Goal: Task Accomplishment & Management: Manage account settings

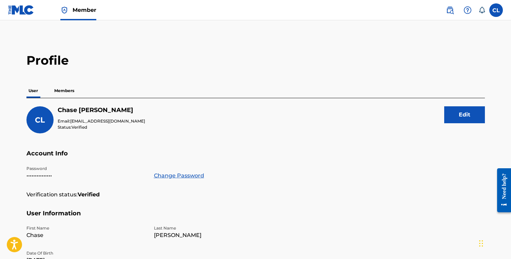
click at [60, 95] on p "Members" at bounding box center [64, 91] width 24 height 14
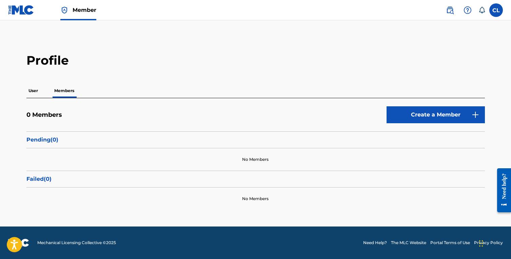
click at [411, 117] on link "Create a Member" at bounding box center [435, 114] width 98 height 17
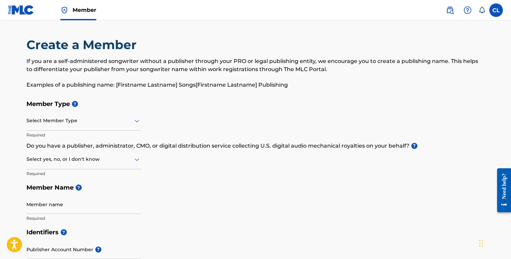
click at [99, 122] on div at bounding box center [83, 121] width 115 height 8
click at [113, 112] on div "Select Member Type" at bounding box center [83, 120] width 115 height 19
click at [25, 11] on img at bounding box center [21, 10] width 26 height 10
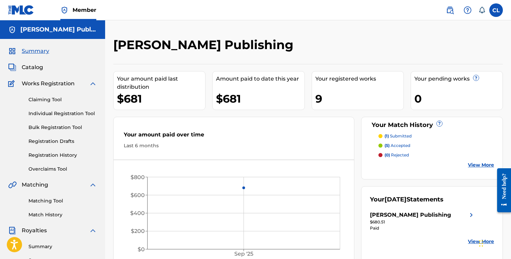
click at [40, 67] on span "Catalog" at bounding box center [32, 67] width 21 height 8
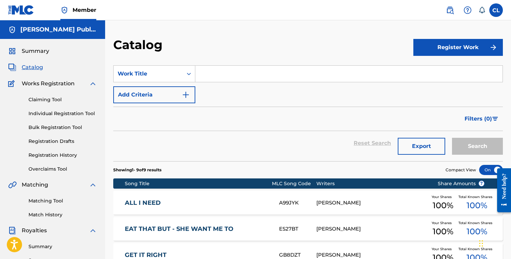
click at [41, 53] on span "Summary" at bounding box center [35, 51] width 27 height 8
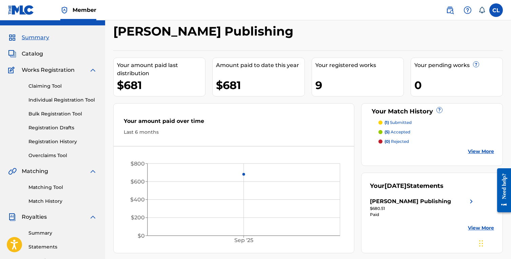
scroll to position [15, 0]
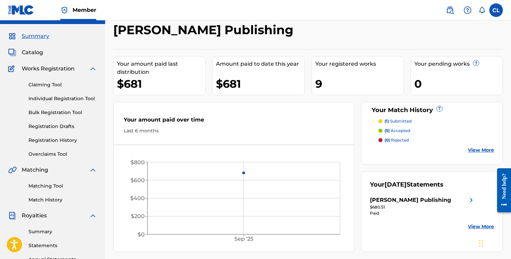
click at [33, 50] on span "Catalog" at bounding box center [32, 52] width 21 height 8
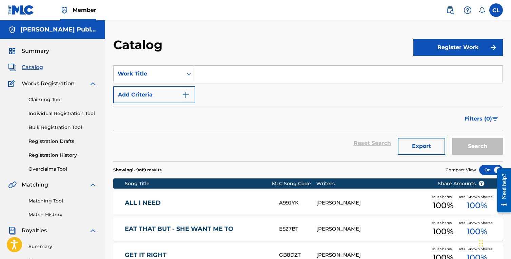
click at [40, 48] on span "Summary" at bounding box center [35, 51] width 27 height 8
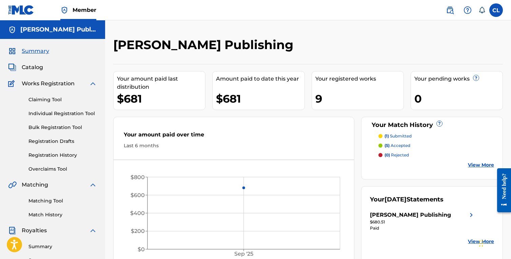
click at [395, 136] on p "(1) submitted" at bounding box center [397, 136] width 27 height 6
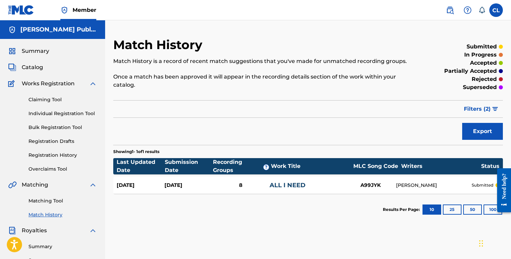
click at [39, 54] on span "Summary" at bounding box center [35, 51] width 27 height 8
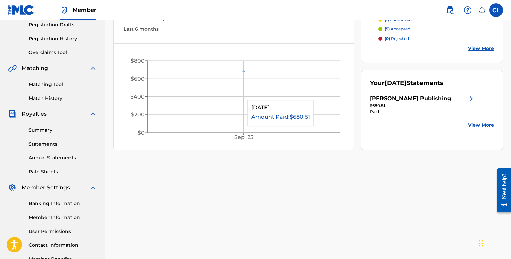
scroll to position [118, 0]
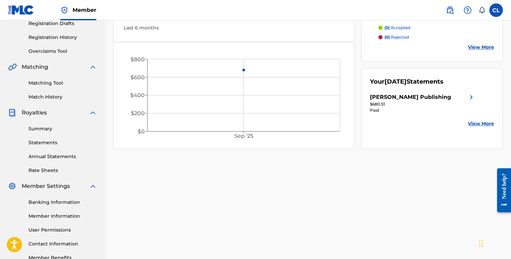
click at [34, 130] on link "Summary" at bounding box center [62, 128] width 68 height 7
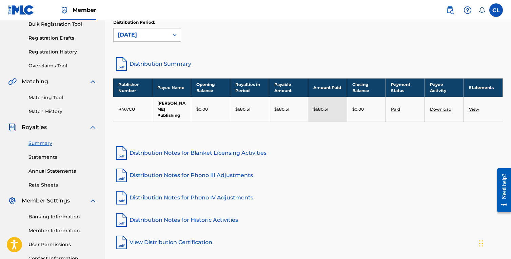
scroll to position [106, 0]
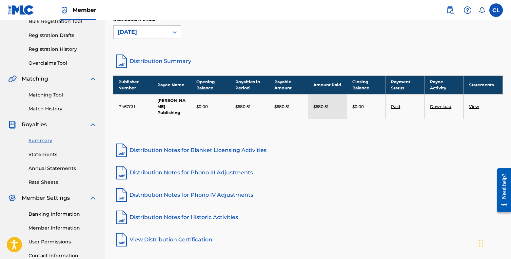
click at [55, 166] on link "Annual Statements" at bounding box center [62, 168] width 68 height 7
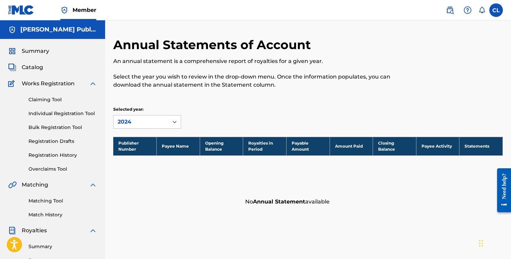
click at [52, 140] on link "Registration Drafts" at bounding box center [62, 141] width 68 height 7
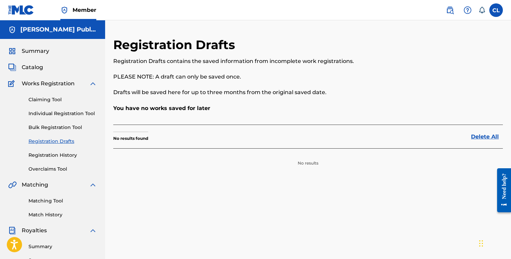
click at [63, 119] on div "Claiming Tool Individual Registration Tool Bulk Registration Tool Registration …" at bounding box center [52, 130] width 89 height 85
click at [48, 102] on link "Claiming Tool" at bounding box center [62, 99] width 68 height 7
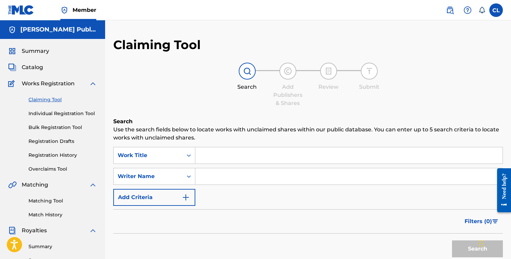
click at [36, 54] on span "Summary" at bounding box center [35, 51] width 27 height 8
